Goal: Obtain resource: Obtain resource

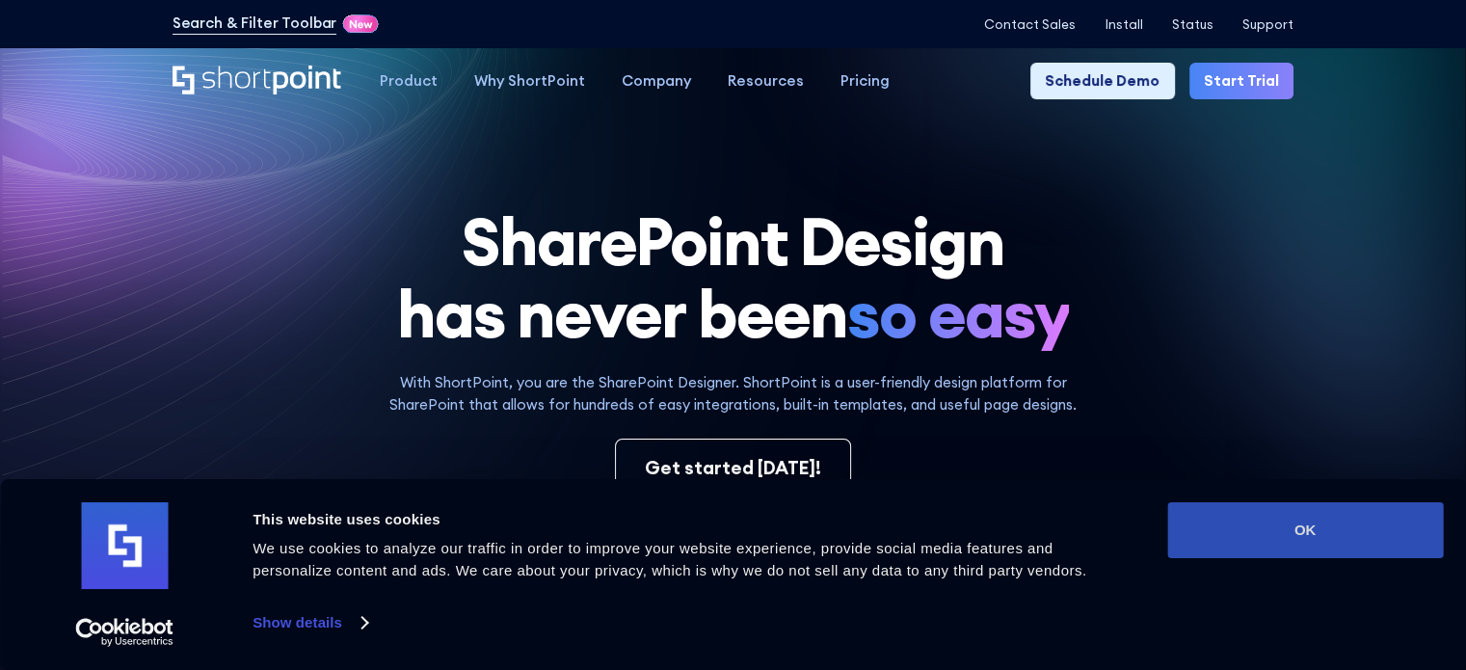
click at [1292, 530] on button "OK" at bounding box center [1305, 530] width 276 height 56
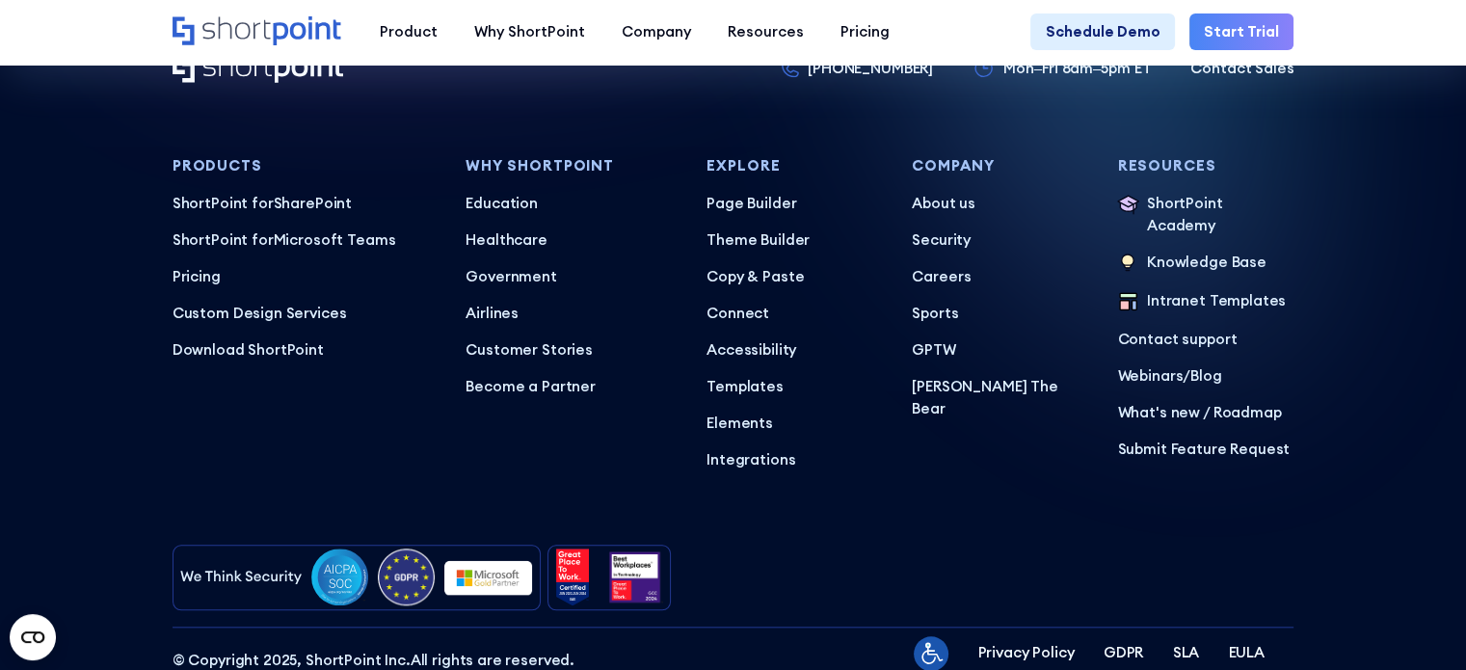
scroll to position [9325, 0]
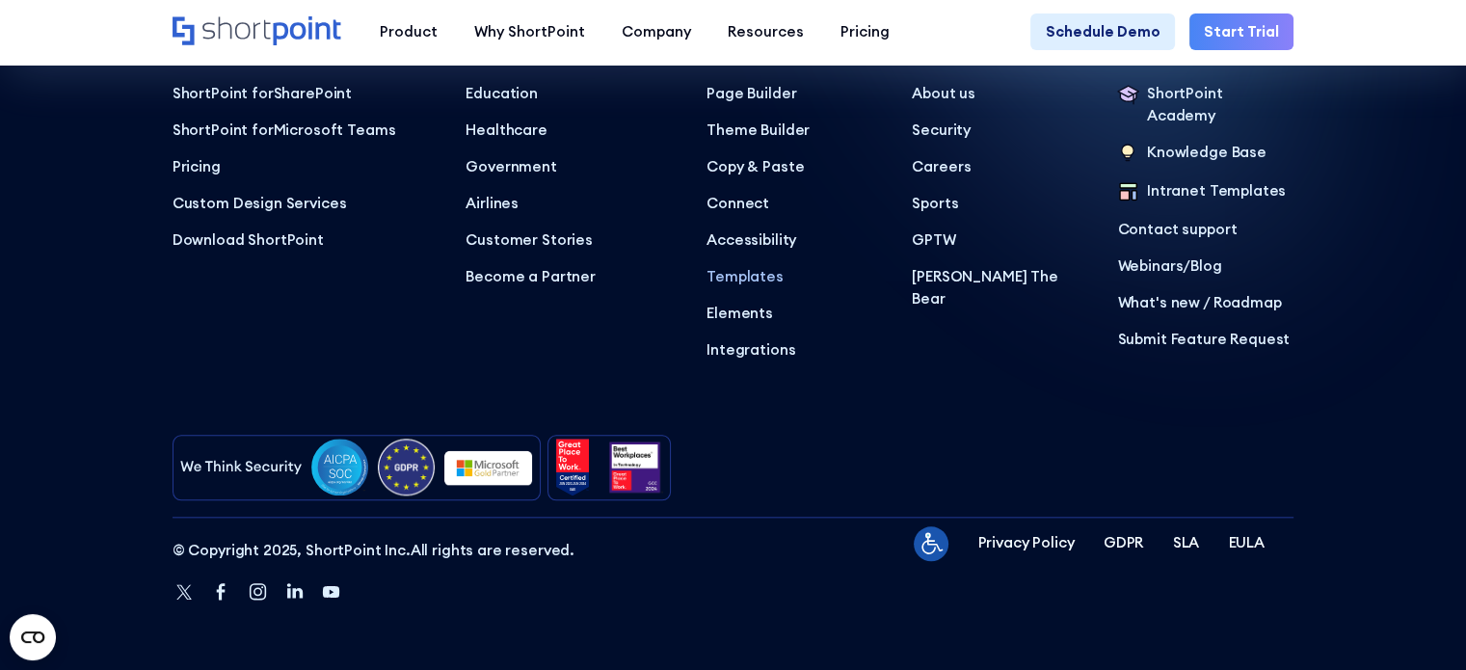
click at [759, 277] on p "Templates" at bounding box center [794, 277] width 176 height 22
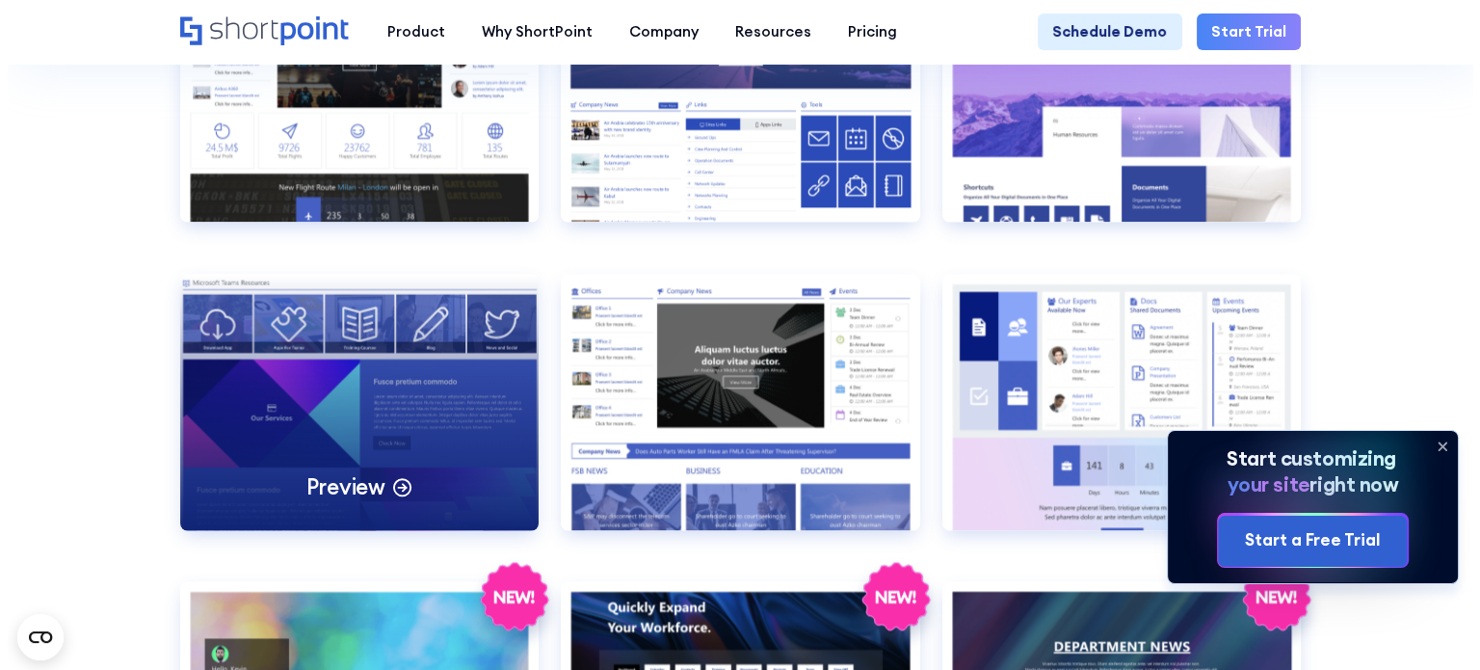
scroll to position [2988, 0]
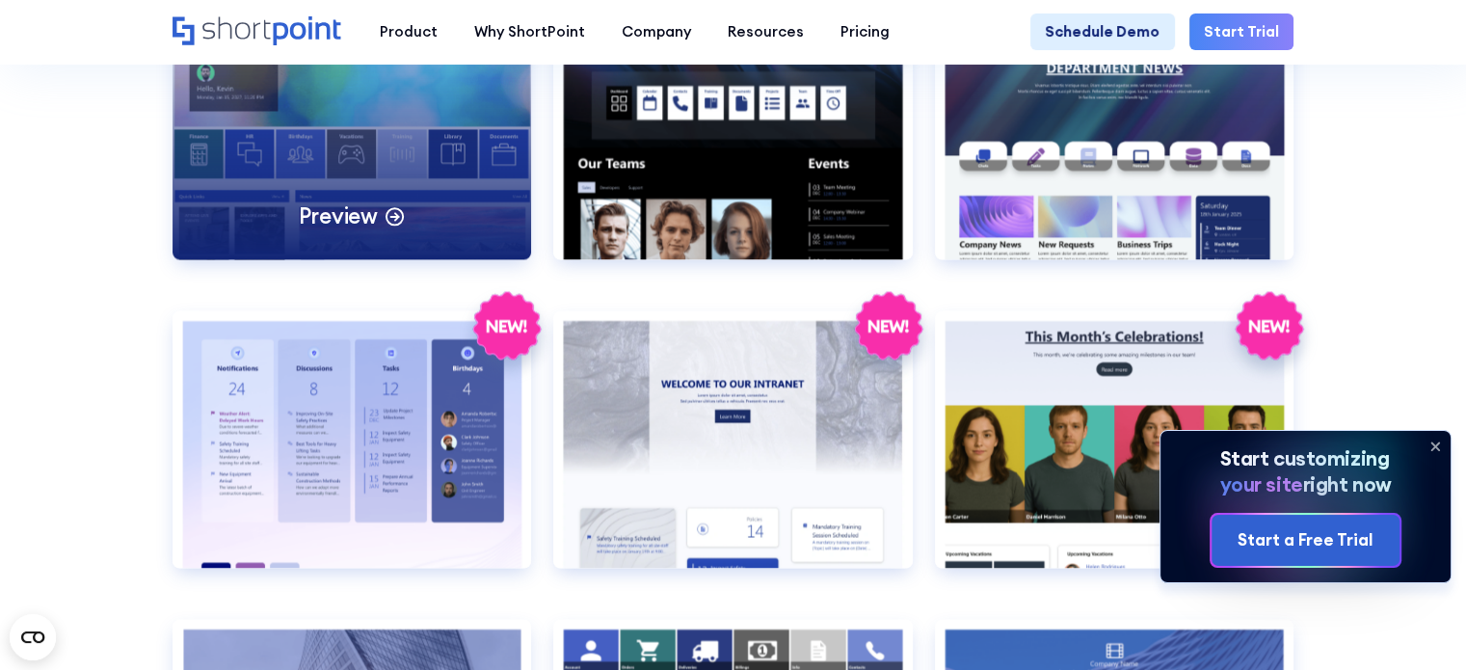
click at [321, 230] on p "Preview" at bounding box center [338, 215] width 79 height 29
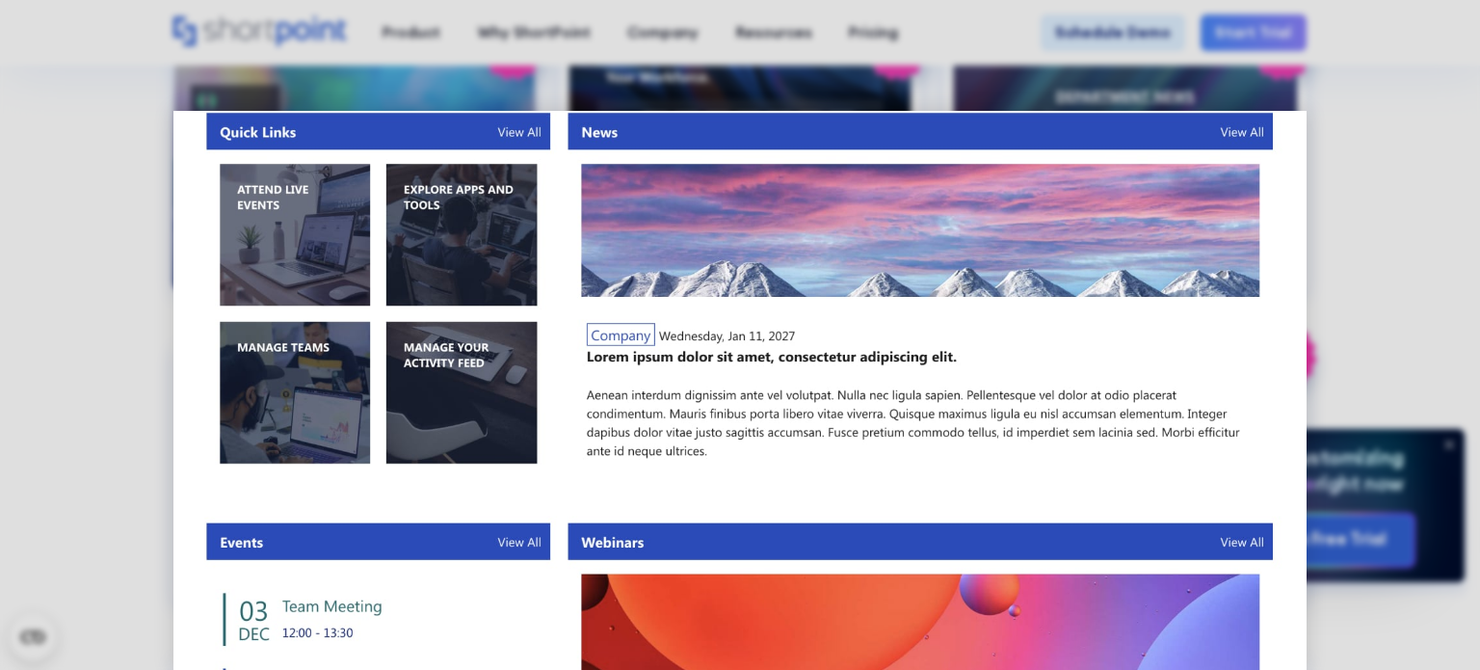
scroll to position [289, 0]
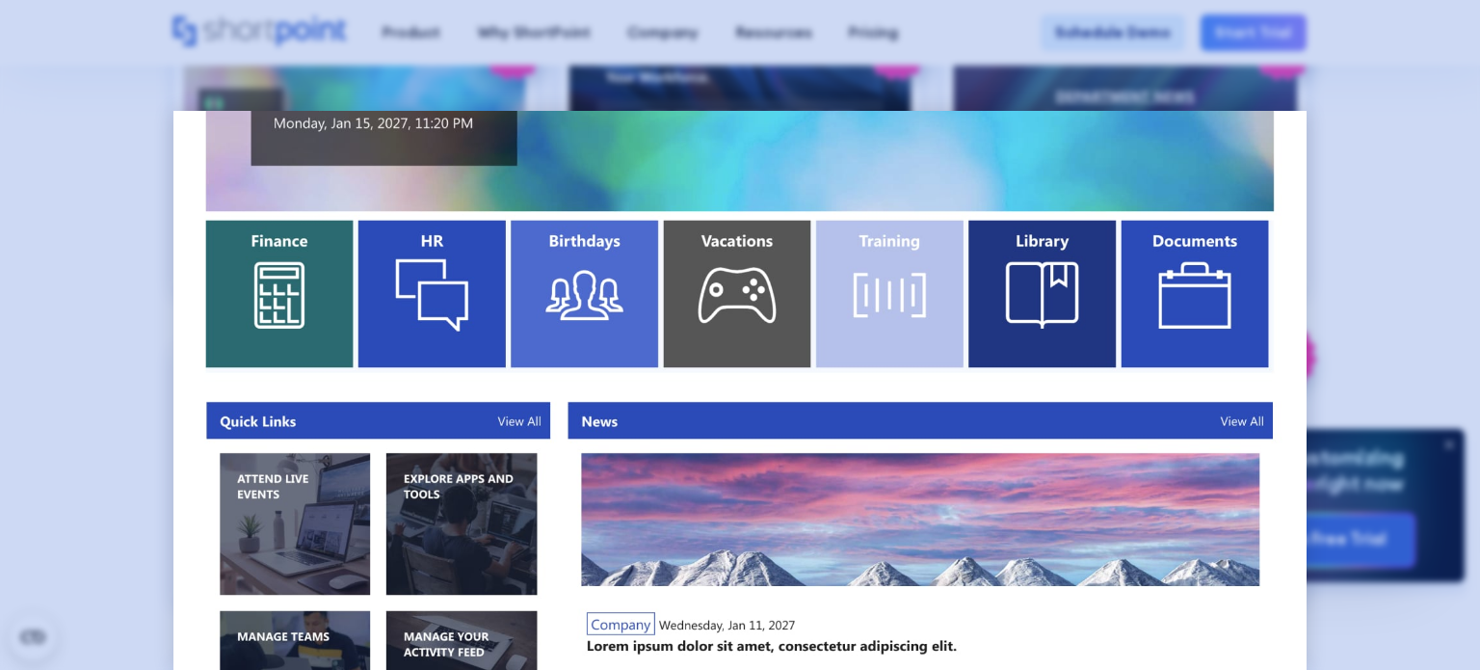
click at [1411, 203] on div at bounding box center [740, 335] width 1480 height 670
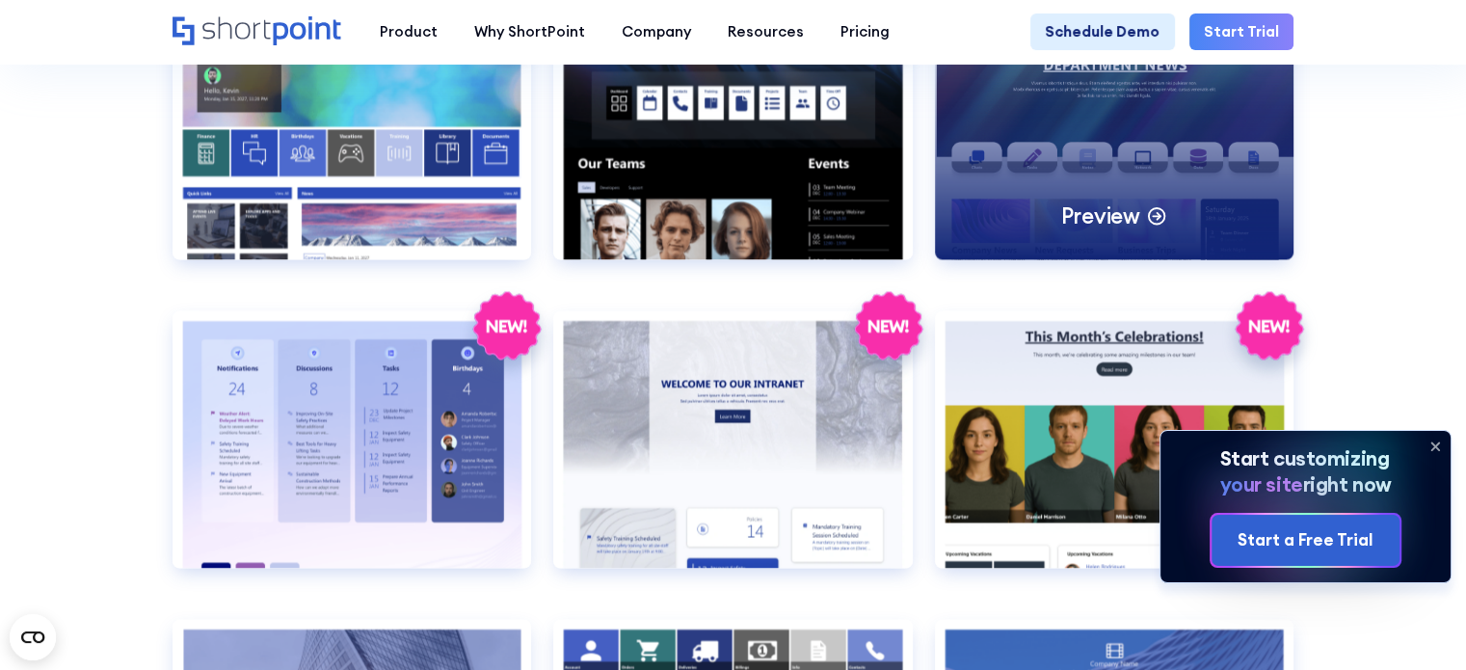
click at [1109, 230] on p "Preview" at bounding box center [1099, 215] width 79 height 29
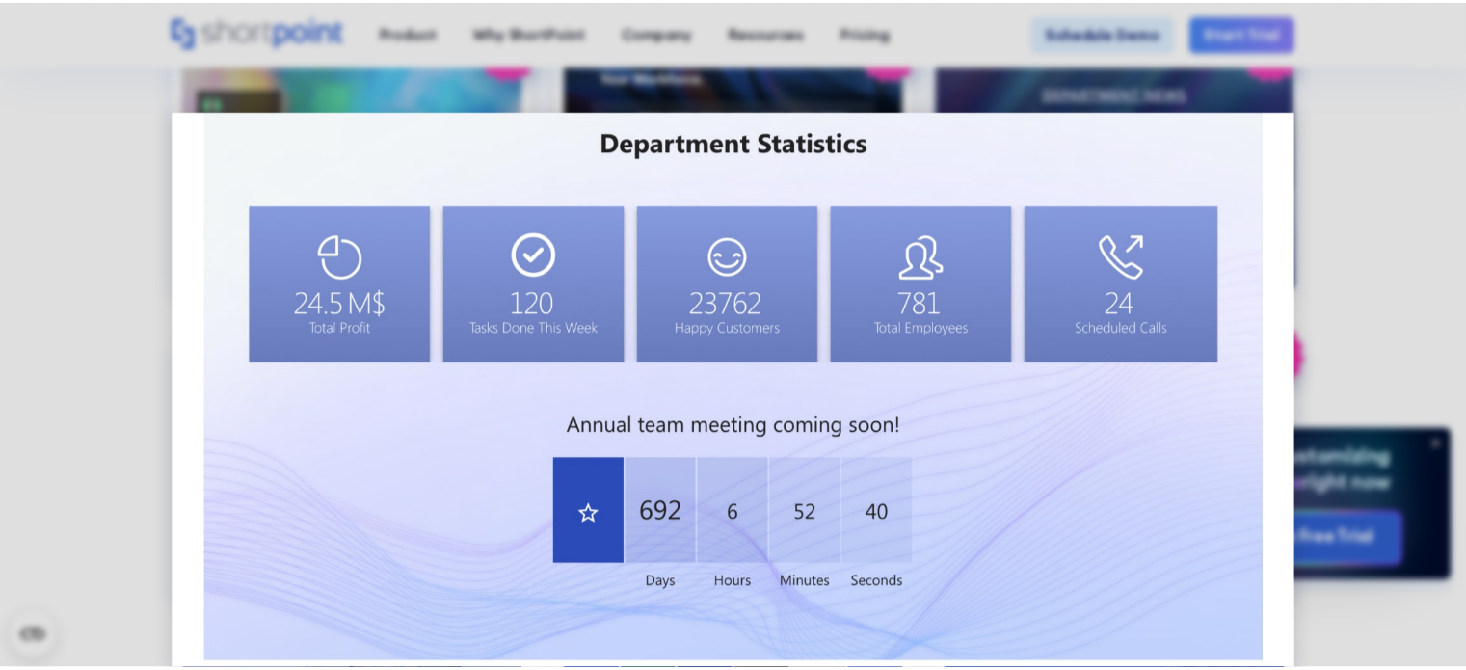
scroll to position [1023, 0]
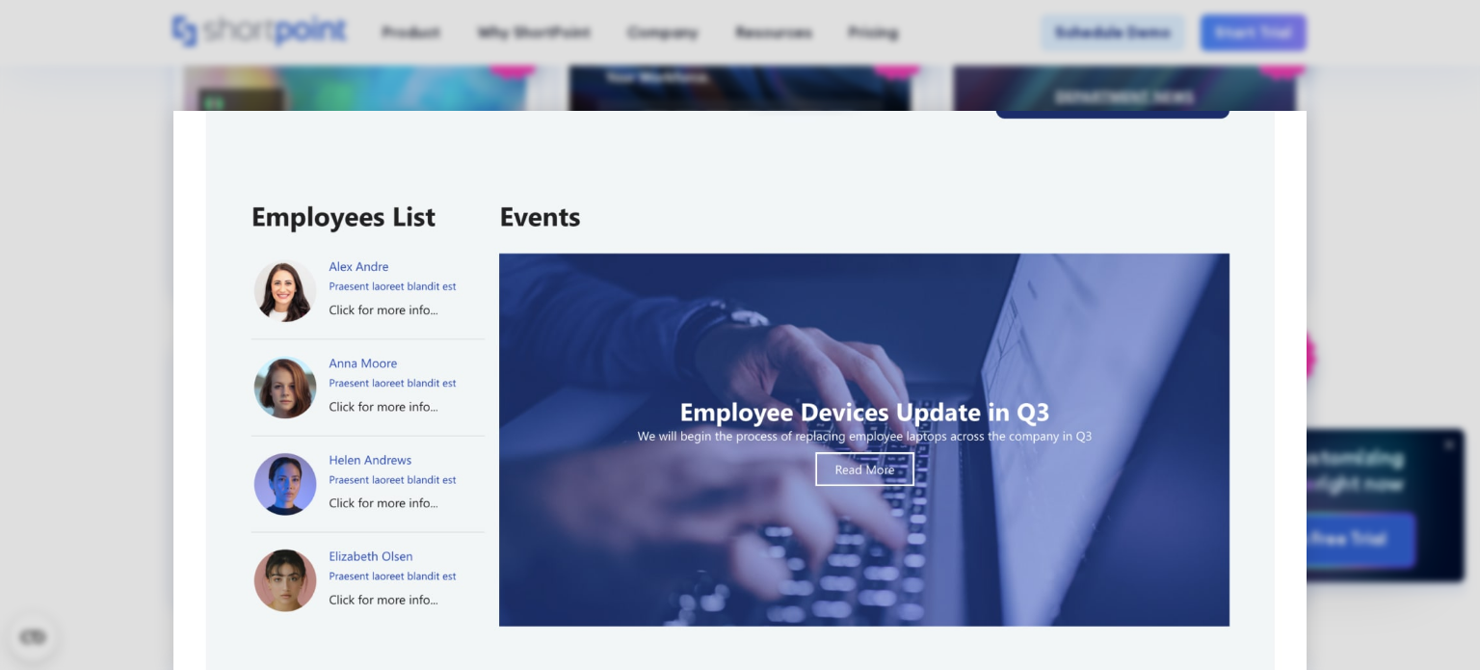
click at [1402, 241] on div at bounding box center [740, 335] width 1480 height 670
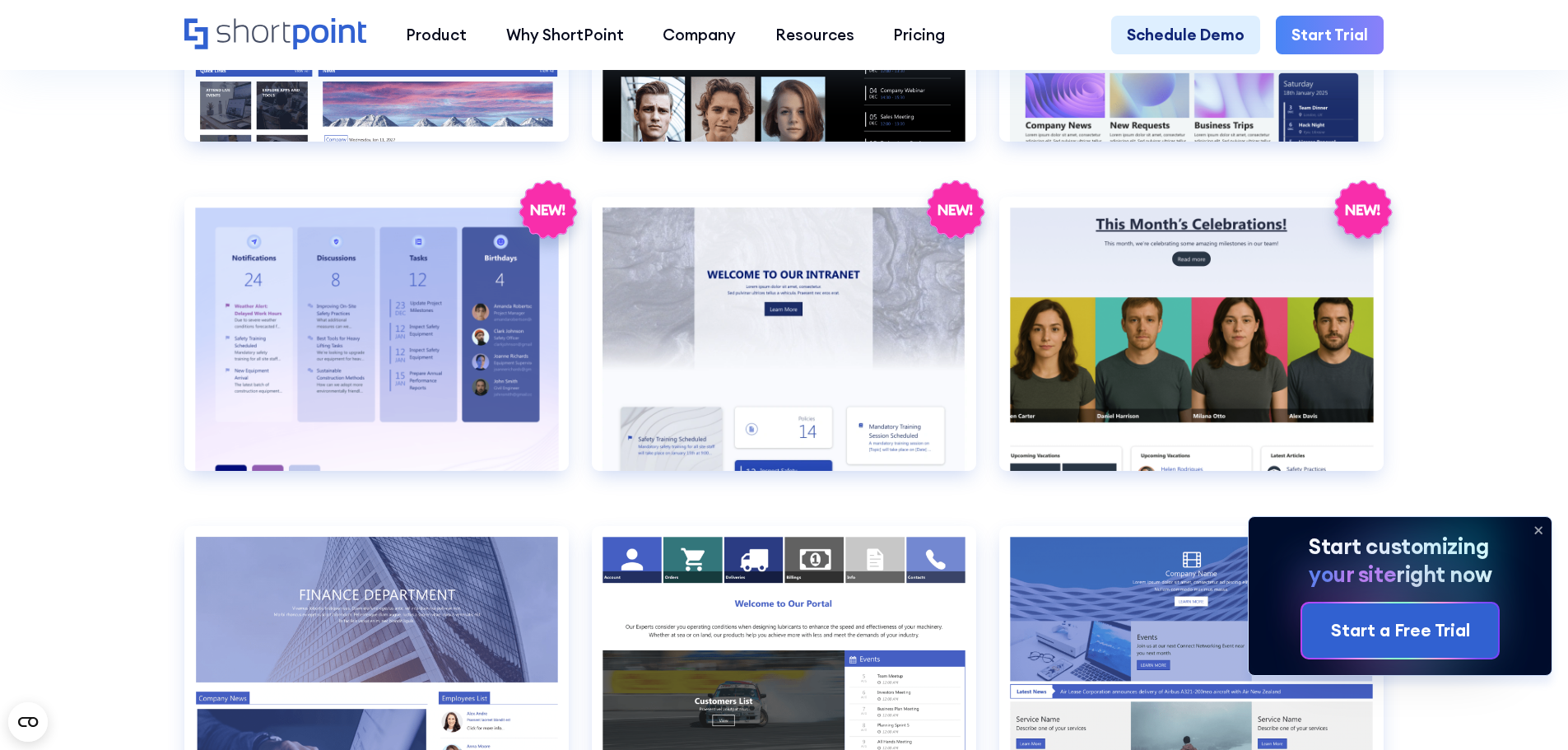
scroll to position [82, 0]
click at [1251, 526] on icon at bounding box center [1538, 530] width 26 height 26
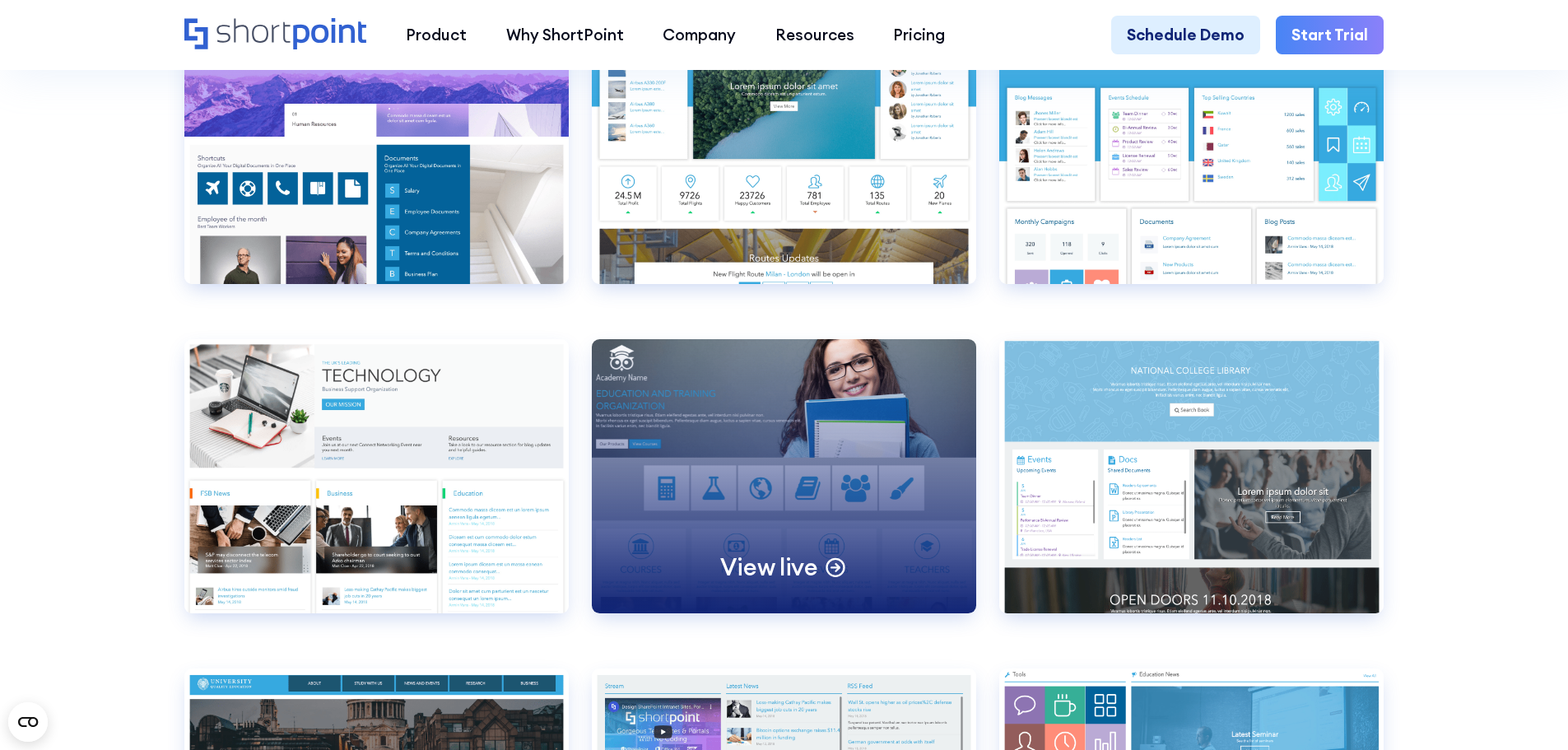
scroll to position [7530, 0]
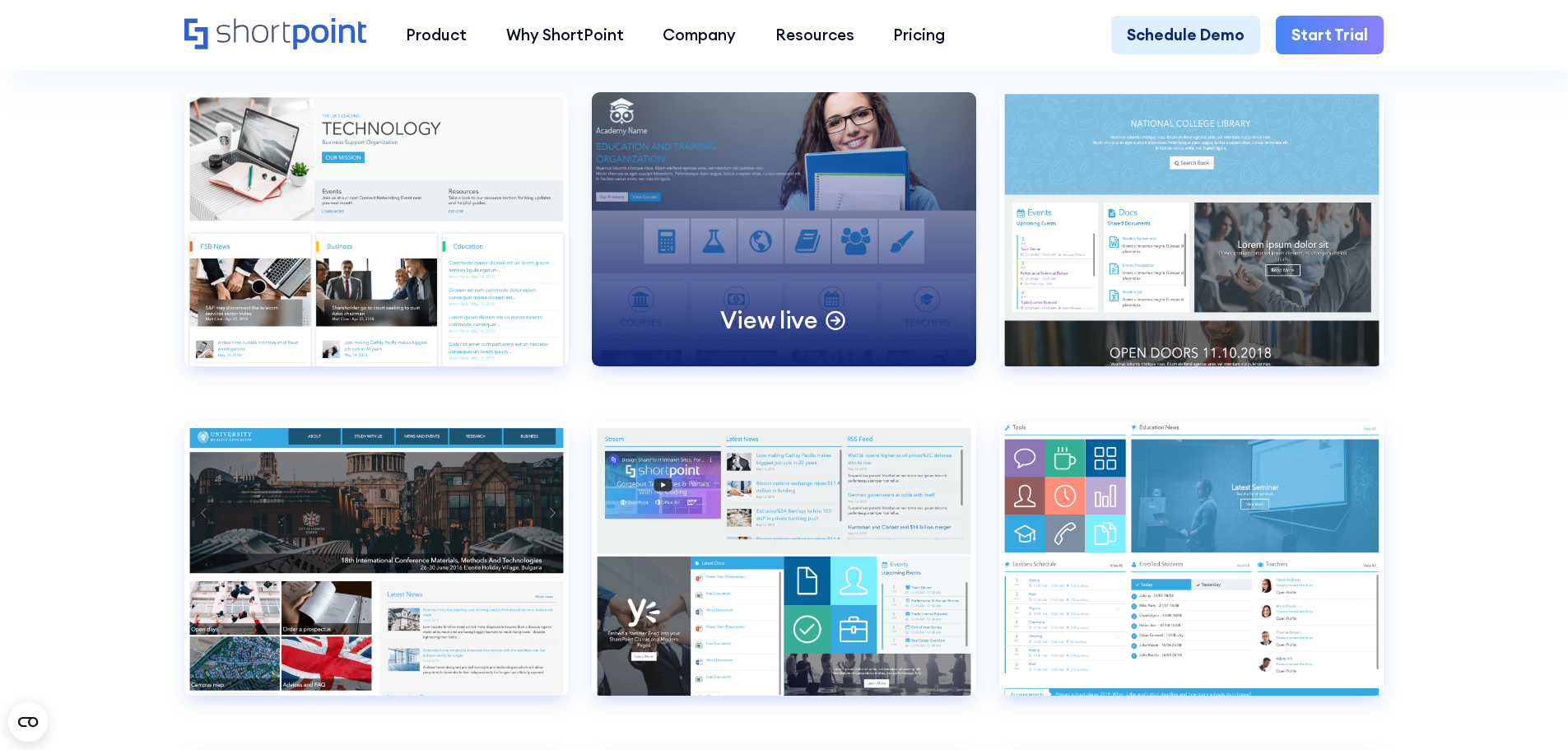
click at [781, 335] on p "View live" at bounding box center [769, 320] width 97 height 31
